Goal: Information Seeking & Learning: Learn about a topic

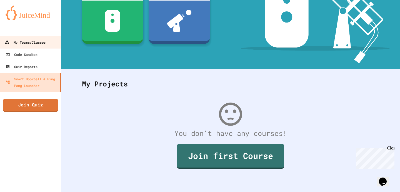
click at [42, 41] on div "My Teams/Classes" at bounding box center [25, 42] width 41 height 7
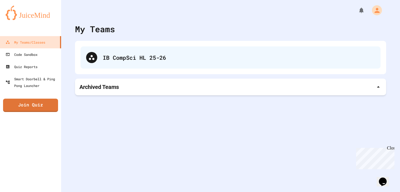
click at [111, 58] on div "IB CompSci HL 25-26" at bounding box center [239, 57] width 272 height 8
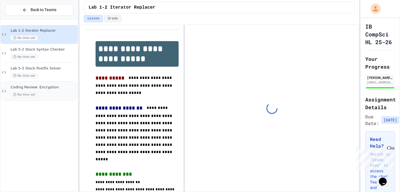
scroll to position [26, 0]
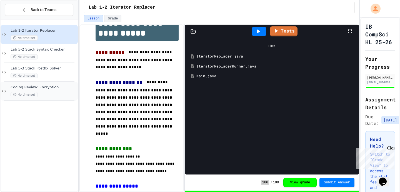
click at [55, 87] on span "Coding Review: Encryption" at bounding box center [44, 87] width 66 height 5
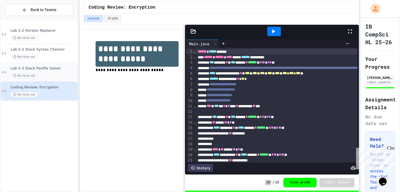
click at [58, 72] on div "Lab 5-3 Stack Postfix Solver No time set" at bounding box center [44, 72] width 66 height 12
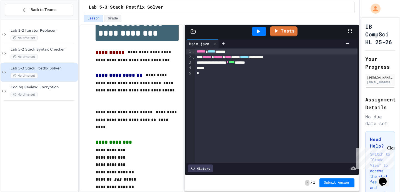
click at [197, 32] on div at bounding box center [193, 32] width 17 height 6
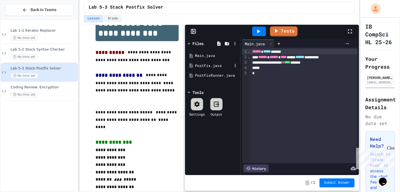
click at [207, 66] on div "PostFix.java" at bounding box center [213, 66] width 37 height 6
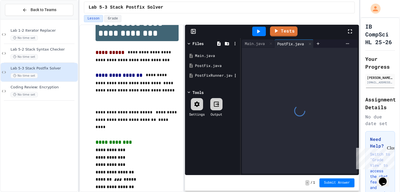
click at [207, 75] on div "PostFixRunner.java" at bounding box center [213, 76] width 37 height 6
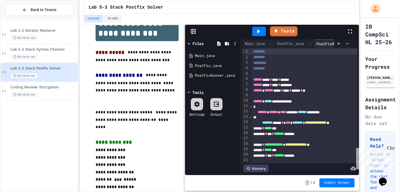
click at [191, 29] on rect at bounding box center [193, 31] width 4 height 4
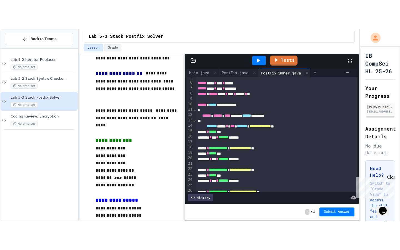
scroll to position [67, 0]
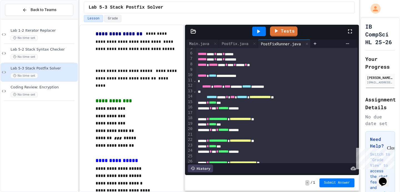
click at [350, 29] on icon at bounding box center [350, 31] width 7 height 7
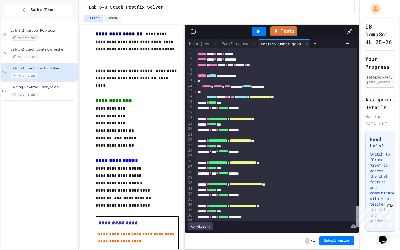
scroll to position [0, 0]
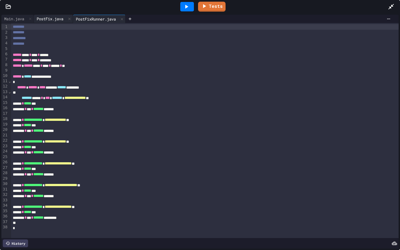
click at [51, 19] on div "PostFix.java" at bounding box center [50, 19] width 32 height 6
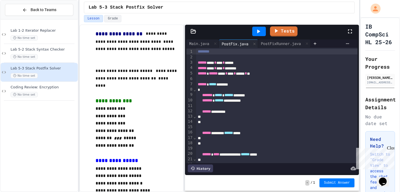
click at [348, 31] on icon at bounding box center [350, 31] width 7 height 7
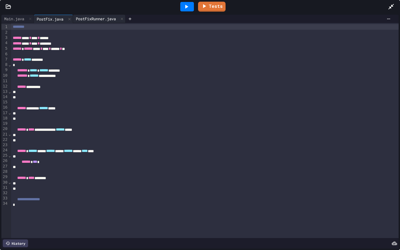
click at [111, 18] on div "PostFixRunner.java" at bounding box center [96, 19] width 46 height 6
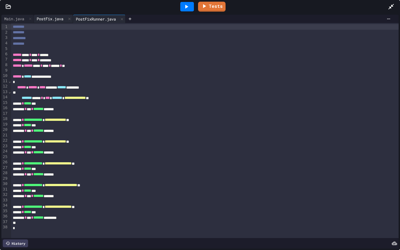
click at [55, 20] on div "PostFix.java" at bounding box center [50, 19] width 32 height 6
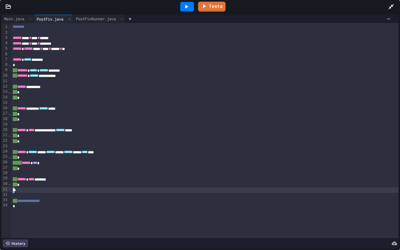
click at [22, 185] on div "**********" at bounding box center [205, 130] width 388 height 215
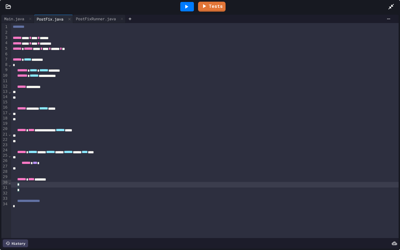
click at [50, 182] on div "*" at bounding box center [205, 185] width 388 height 6
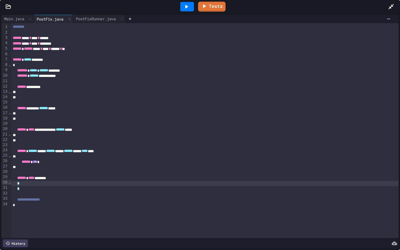
click at [19, 187] on span "*" at bounding box center [18, 189] width 2 height 4
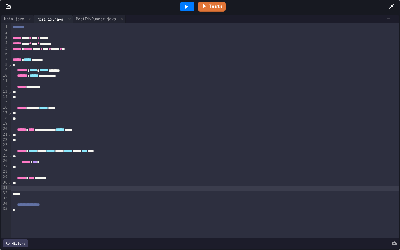
click at [60, 186] on div at bounding box center [205, 188] width 388 height 5
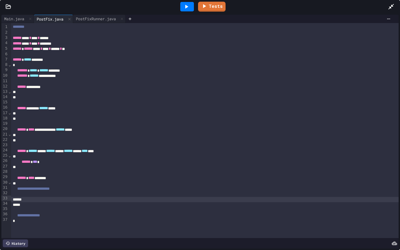
click at [21, 139] on div "*" at bounding box center [205, 140] width 388 height 5
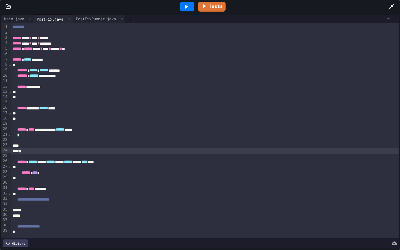
click at [21, 119] on div "*" at bounding box center [205, 118] width 388 height 5
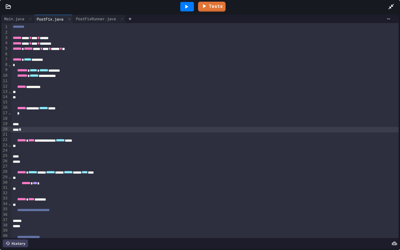
click at [21, 95] on div "*" at bounding box center [205, 97] width 388 height 5
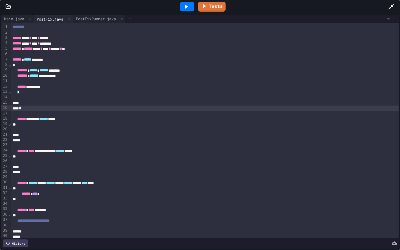
click at [34, 100] on div at bounding box center [205, 102] width 388 height 5
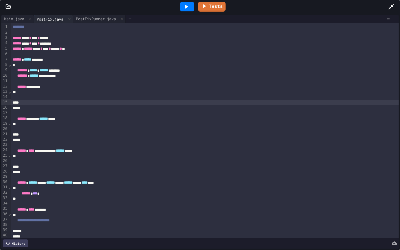
click at [48, 96] on div at bounding box center [205, 97] width 388 height 5
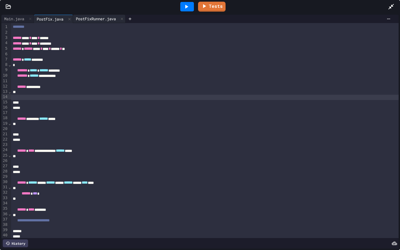
click at [103, 21] on div "PostFixRunner.java" at bounding box center [96, 19] width 46 height 6
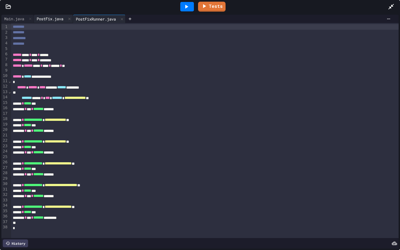
click at [58, 21] on div "PostFix.java" at bounding box center [50, 19] width 32 height 6
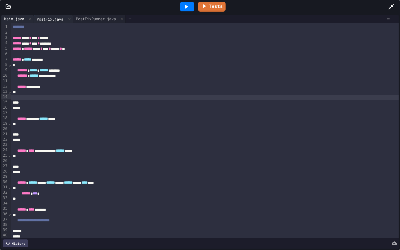
click at [17, 21] on div "Main.java" at bounding box center [14, 19] width 26 height 6
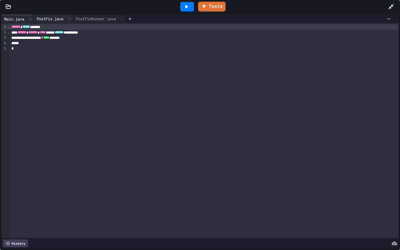
click at [46, 20] on div "PostFix.java" at bounding box center [50, 19] width 32 height 6
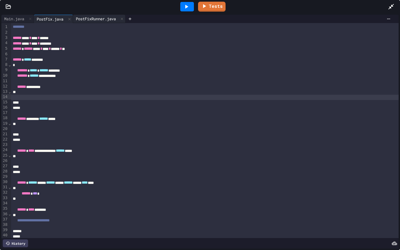
click at [99, 18] on div "PostFixRunner.java" at bounding box center [96, 19] width 46 height 6
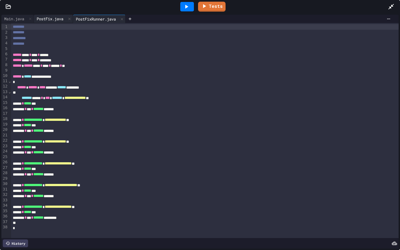
click at [58, 15] on div "PostFix.java" at bounding box center [53, 19] width 39 height 8
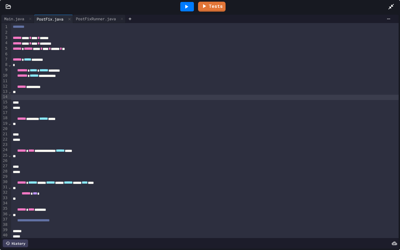
click at [29, 132] on div at bounding box center [205, 134] width 388 height 5
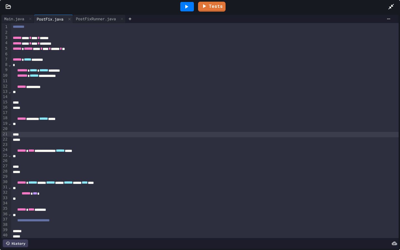
click at [36, 128] on div at bounding box center [205, 129] width 388 height 5
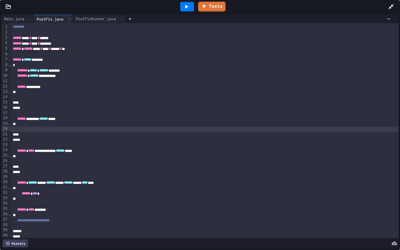
click at [34, 159] on div at bounding box center [205, 161] width 388 height 5
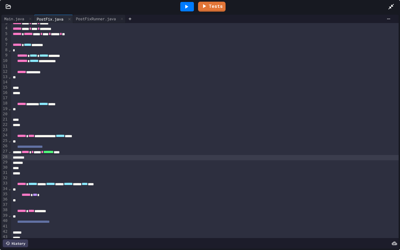
scroll to position [16, 0]
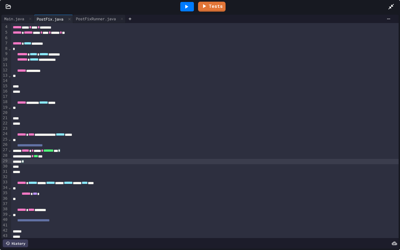
click at [40, 163] on div "*" at bounding box center [205, 161] width 388 height 5
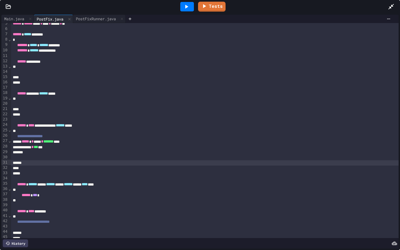
scroll to position [26, 0]
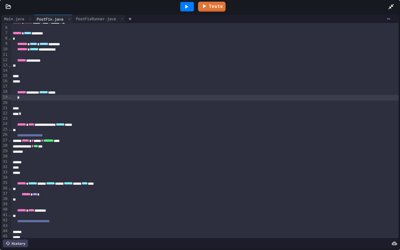
click at [58, 99] on div "*" at bounding box center [205, 98] width 388 height 6
click at [47, 106] on div at bounding box center [205, 108] width 388 height 5
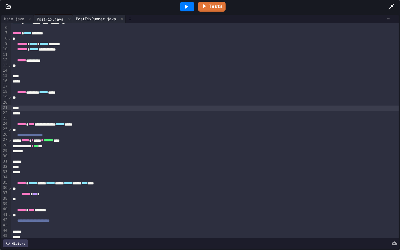
click at [97, 21] on div "PostFixRunner.java" at bounding box center [96, 19] width 46 height 6
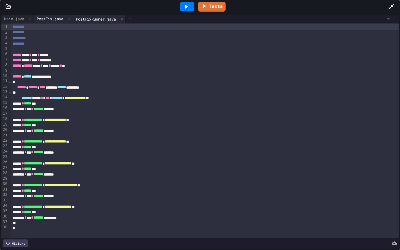
click at [58, 19] on div "PostFix.java" at bounding box center [50, 19] width 32 height 6
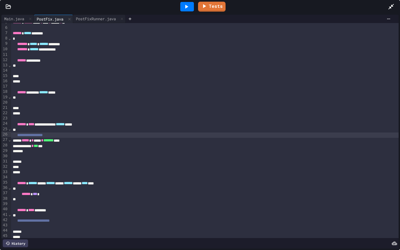
click at [68, 133] on div "**********" at bounding box center [205, 136] width 388 height 6
click at [57, 104] on div at bounding box center [205, 102] width 388 height 5
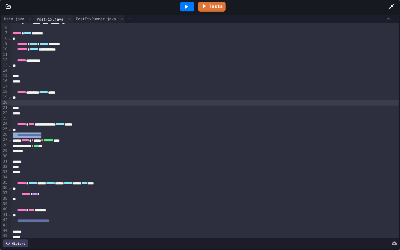
click at [72, 133] on div "**********" at bounding box center [205, 136] width 388 height 6
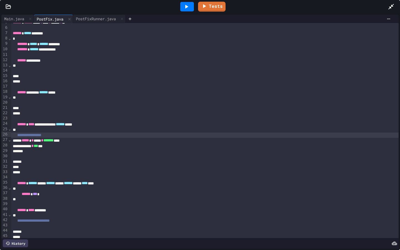
click at [72, 133] on div "**********" at bounding box center [205, 136] width 388 height 6
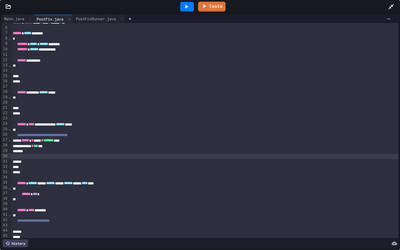
click at [42, 155] on div at bounding box center [205, 156] width 388 height 5
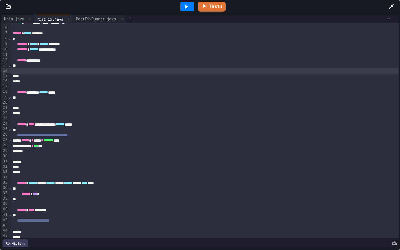
click at [45, 69] on div at bounding box center [205, 70] width 388 height 5
click at [35, 107] on div at bounding box center [205, 108] width 388 height 5
drag, startPoint x: 23, startPoint y: 71, endPoint x: 75, endPoint y: 70, distance: 52.2
click at [75, 70] on div "***** * *** ***** *****" at bounding box center [205, 71] width 388 height 6
copy div "**** * *** ***** *****"
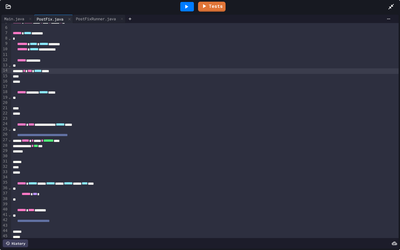
click at [58, 106] on div at bounding box center [205, 108] width 388 height 5
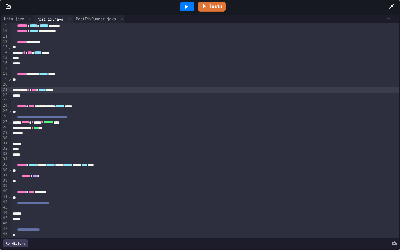
scroll to position [44, 0]
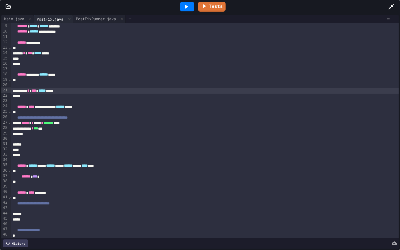
click at [188, 5] on icon at bounding box center [186, 6] width 7 height 7
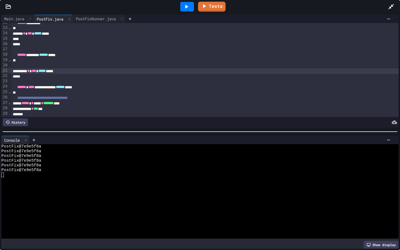
scroll to position [65, 0]
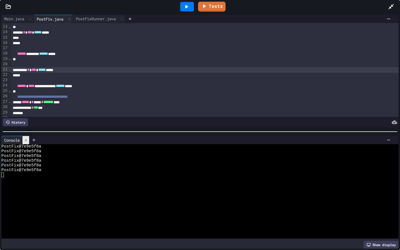
click at [27, 138] on icon at bounding box center [26, 140] width 4 height 4
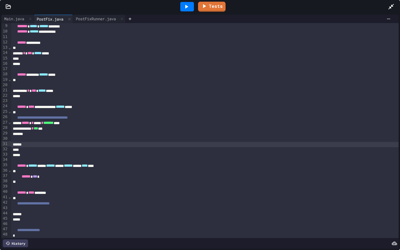
click at [80, 143] on div at bounding box center [205, 144] width 388 height 5
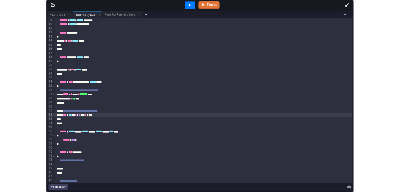
scroll to position [36, 0]
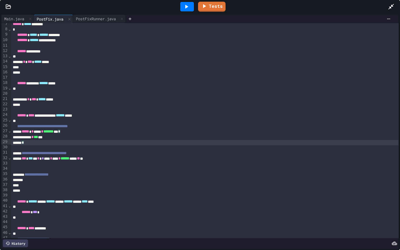
click at [27, 140] on div "*" at bounding box center [205, 142] width 388 height 5
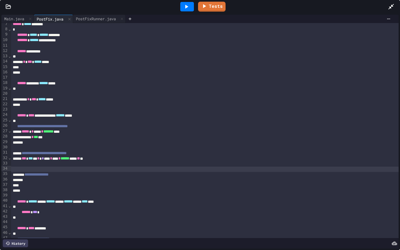
click at [60, 169] on div at bounding box center [205, 169] width 388 height 5
click at [61, 165] on div at bounding box center [205, 164] width 388 height 6
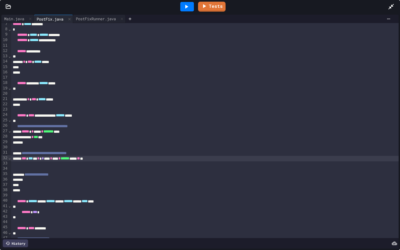
click at [57, 162] on div at bounding box center [205, 163] width 388 height 5
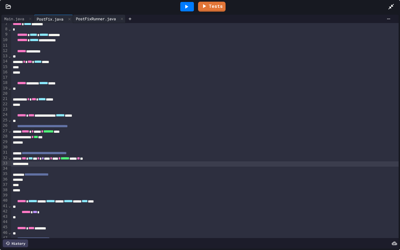
click at [102, 19] on div "PostFixRunner.java" at bounding box center [96, 19] width 46 height 6
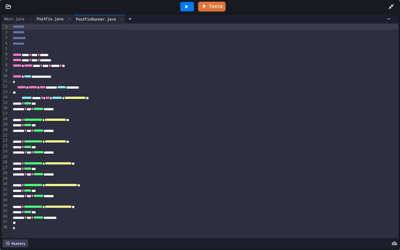
click at [51, 18] on div "PostFix.java" at bounding box center [50, 19] width 32 height 6
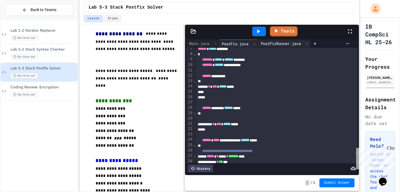
click at [278, 42] on div "PostFixRunner.java" at bounding box center [281, 44] width 46 height 6
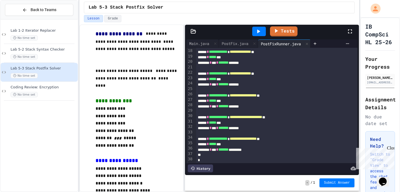
scroll to position [93, 0]
click at [235, 46] on div "PostFix.java" at bounding box center [238, 43] width 39 height 8
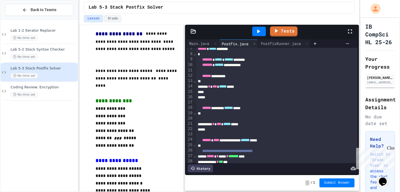
click at [378, 2] on div "My Account" at bounding box center [373, 8] width 17 height 13
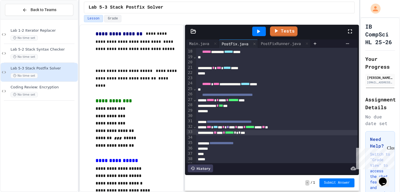
scroll to position [96, 0]
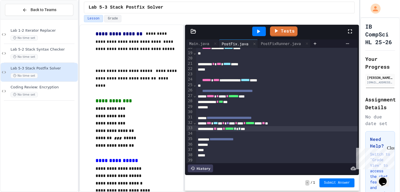
click at [261, 128] on div "** **** * ****** * * * ***" at bounding box center [276, 129] width 161 height 6
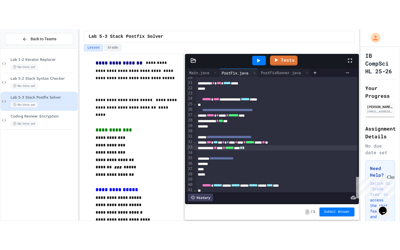
scroll to position [107, 0]
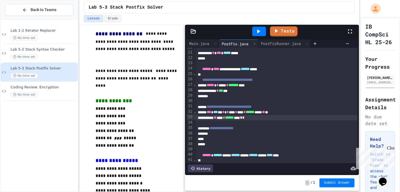
click at [348, 30] on icon at bounding box center [350, 31] width 7 height 7
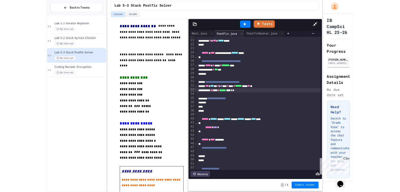
scroll to position [71, 0]
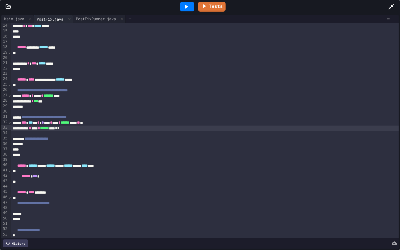
click at [59, 128] on span "*" at bounding box center [58, 128] width 2 height 4
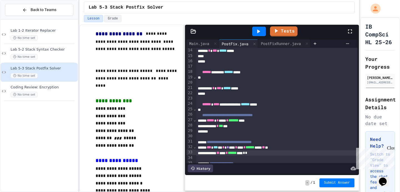
click at [351, 31] on icon at bounding box center [350, 31] width 7 height 7
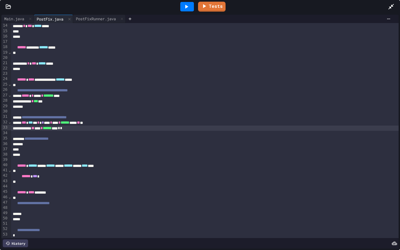
click at [96, 141] on div "**********" at bounding box center [205, 139] width 388 height 6
click at [81, 128] on div "** **** * ****** * * * ***" at bounding box center [205, 129] width 388 height 6
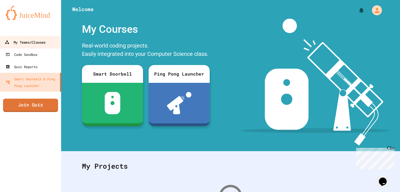
click at [18, 45] on div "My Teams/Classes" at bounding box center [25, 42] width 41 height 7
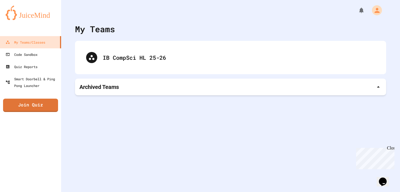
click at [173, 78] on div "My Teams IB CompSci HL 25-26 Archived Teams" at bounding box center [230, 96] width 339 height 192
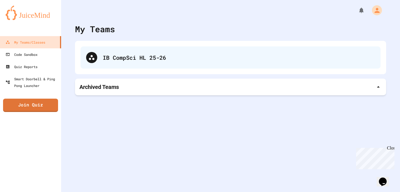
click at [185, 61] on div "IB CompSci HL 25-26" at bounding box center [239, 57] width 272 height 8
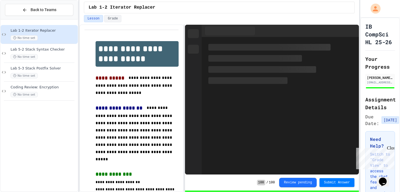
scroll to position [26, 0]
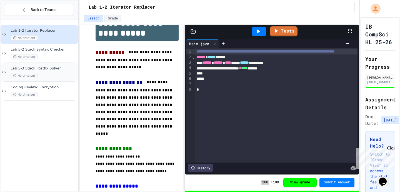
click at [52, 73] on div "No time set" at bounding box center [44, 75] width 66 height 5
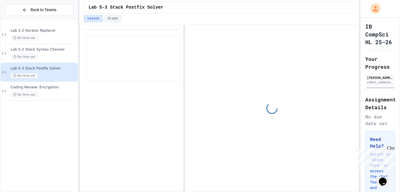
scroll to position [26, 0]
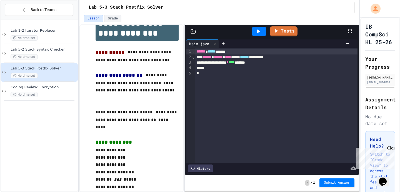
click at [349, 35] on div at bounding box center [353, 31] width 12 height 15
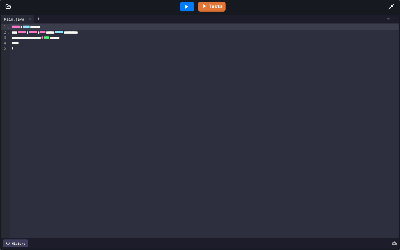
click at [11, 11] on div "Tests" at bounding box center [200, 6] width 400 height 13
click at [10, 9] on icon at bounding box center [9, 7] width 6 height 6
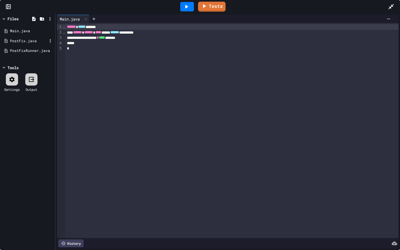
click at [30, 42] on div "PostFix.java" at bounding box center [28, 41] width 37 height 6
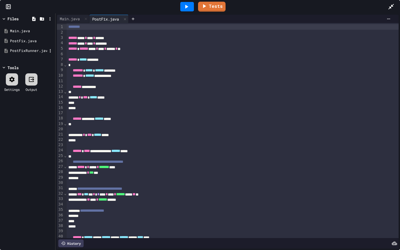
click at [30, 49] on div "PostFixRunner.java" at bounding box center [28, 51] width 37 height 6
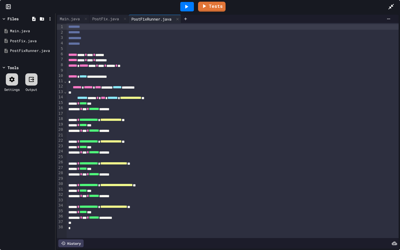
click at [6, 5] on icon at bounding box center [9, 7] width 6 height 6
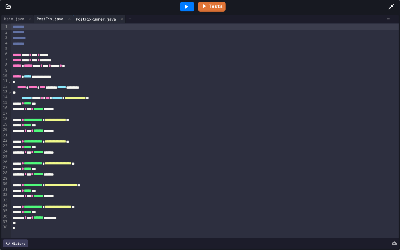
click at [58, 23] on div "PostFix.java" at bounding box center [53, 19] width 39 height 8
